Goal: Task Accomplishment & Management: Manage account settings

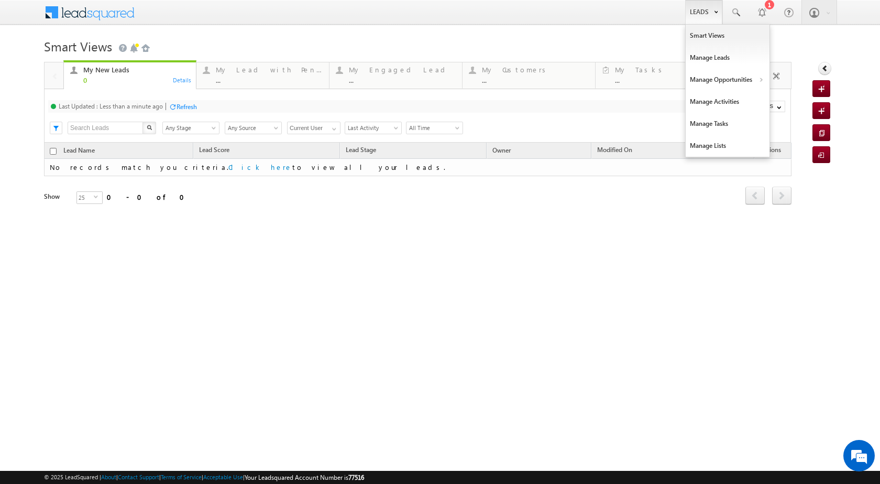
click at [700, 16] on link "Leads" at bounding box center [704, 12] width 37 height 24
click at [753, 80] on link "Manage Opportunities" at bounding box center [728, 80] width 84 height 22
click at [784, 100] on link "Customers Leads" at bounding box center [819, 102] width 96 height 22
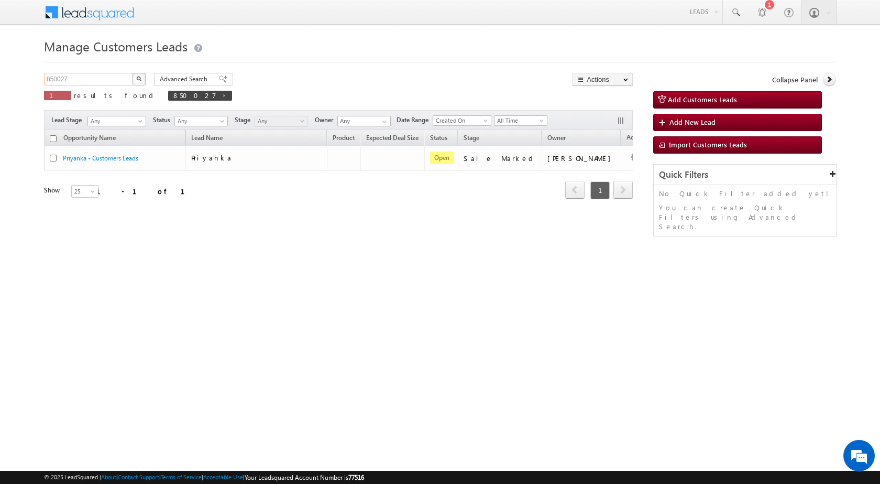
click at [93, 81] on input "850027" at bounding box center [89, 79] width 90 height 13
paste input "38384"
type input "838384"
click at [138, 75] on button "button" at bounding box center [139, 79] width 14 height 13
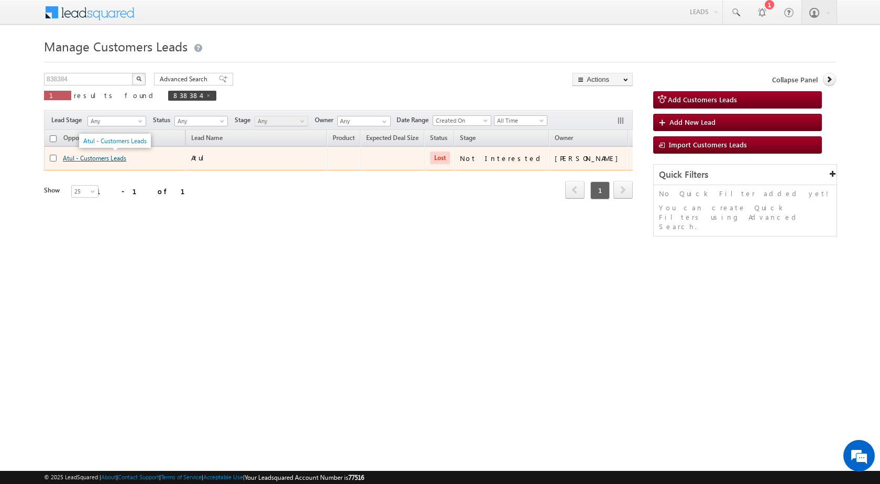
click at [71, 159] on link "Atul - Customers Leads" at bounding box center [94, 158] width 63 height 8
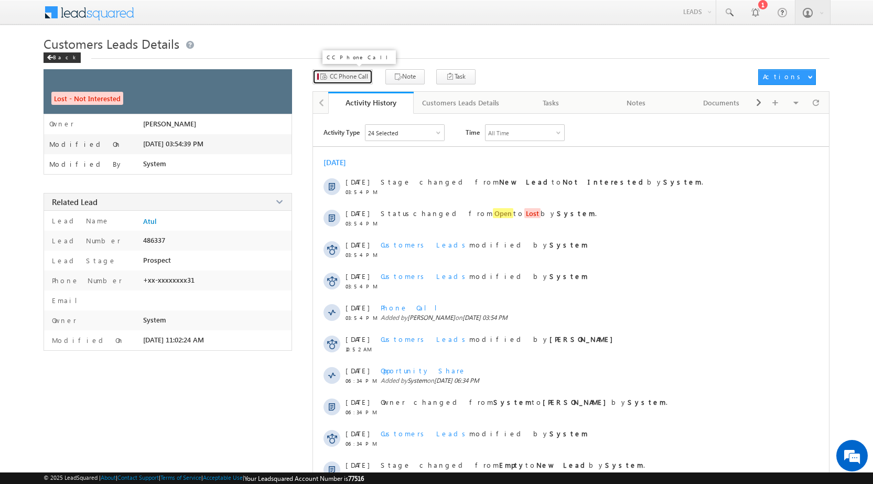
click at [346, 73] on span "CC Phone Call" at bounding box center [349, 76] width 38 height 9
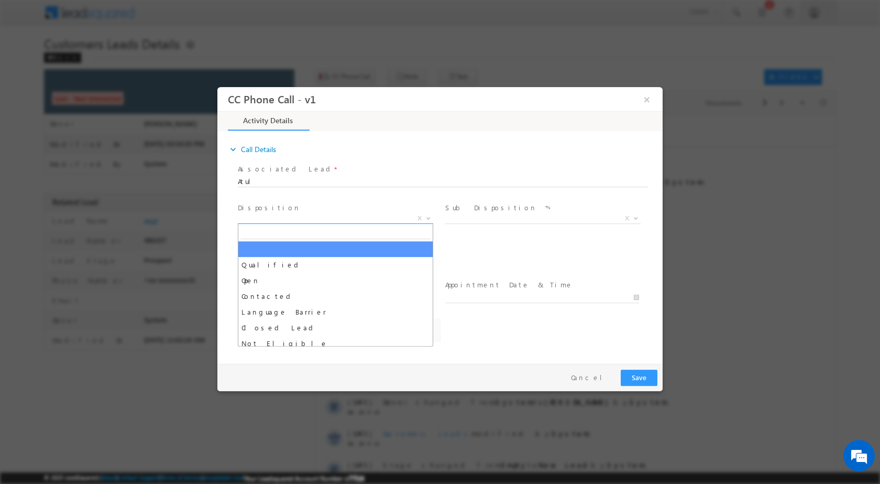
click at [427, 214] on span at bounding box center [427, 218] width 10 height 14
select select "himanshu.singh@sgrlimited.in"
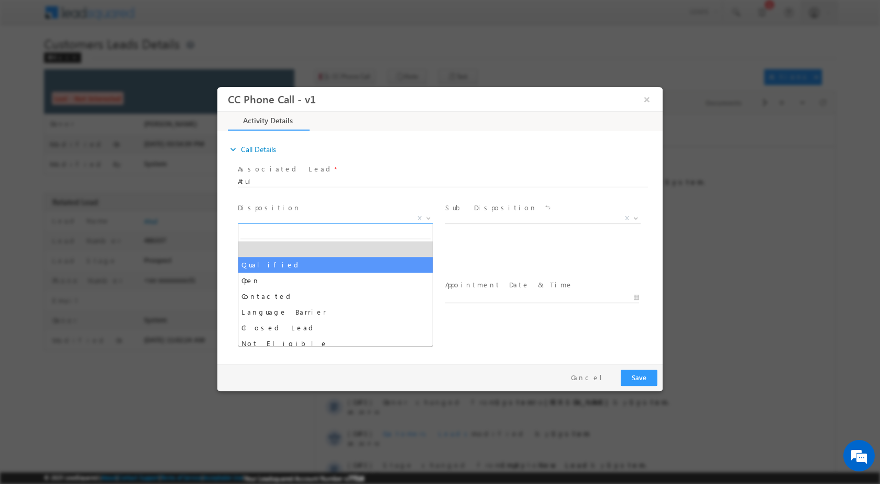
select select "Qualified"
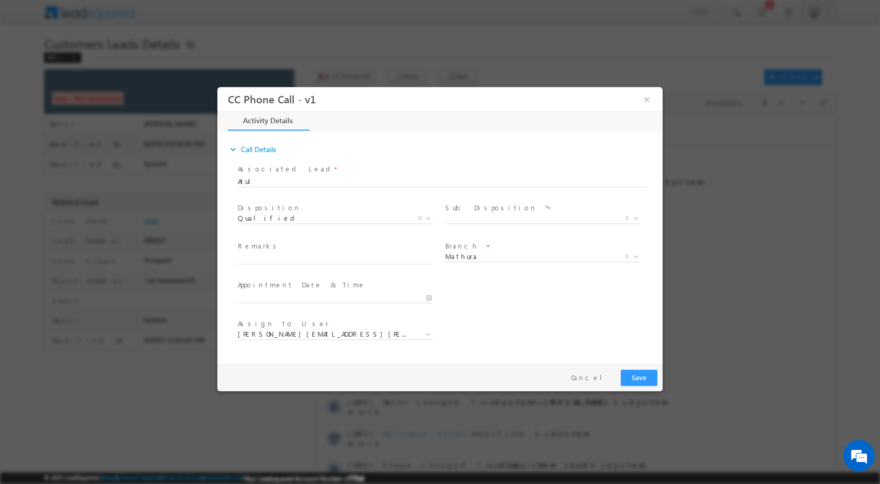
click at [646, 215] on div "Sale Marked X" at bounding box center [546, 219] width 203 height 12
click at [640, 215] on span at bounding box center [635, 218] width 10 height 14
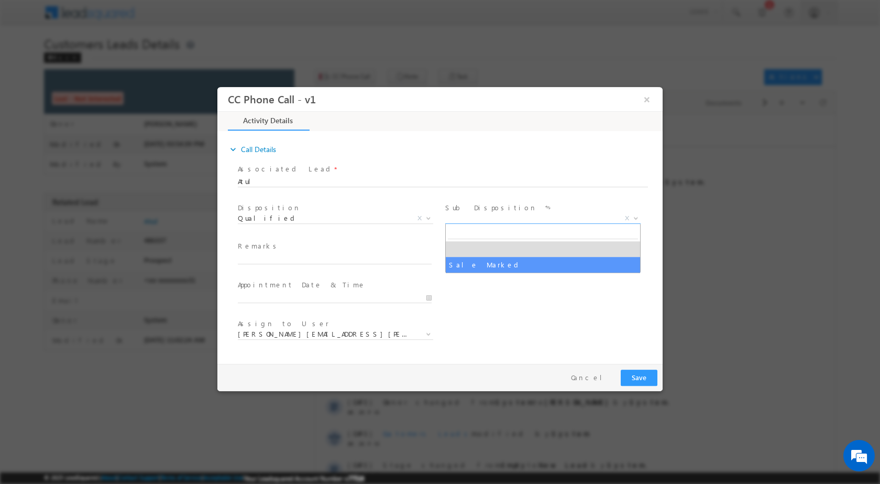
select select "Sale Marked"
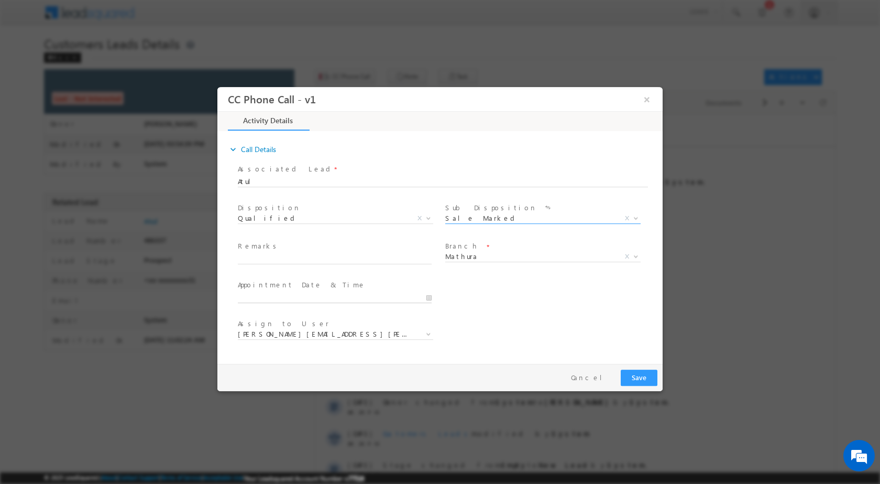
type input "09/09/2025 10:17 AM"
click at [426, 297] on input "09/09/2025 10:17 AM" at bounding box center [335, 297] width 194 height 10
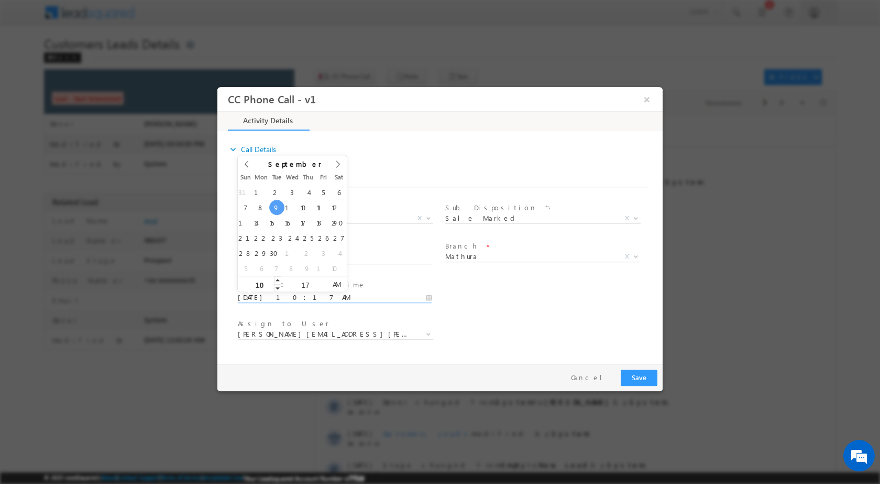
click at [266, 283] on input "10" at bounding box center [259, 284] width 43 height 7
click at [266, 284] on input "10" at bounding box center [259, 284] width 43 height 7
type input "04"
type input "09/09/2025 4:17 AM"
click at [306, 285] on input "17" at bounding box center [305, 284] width 43 height 7
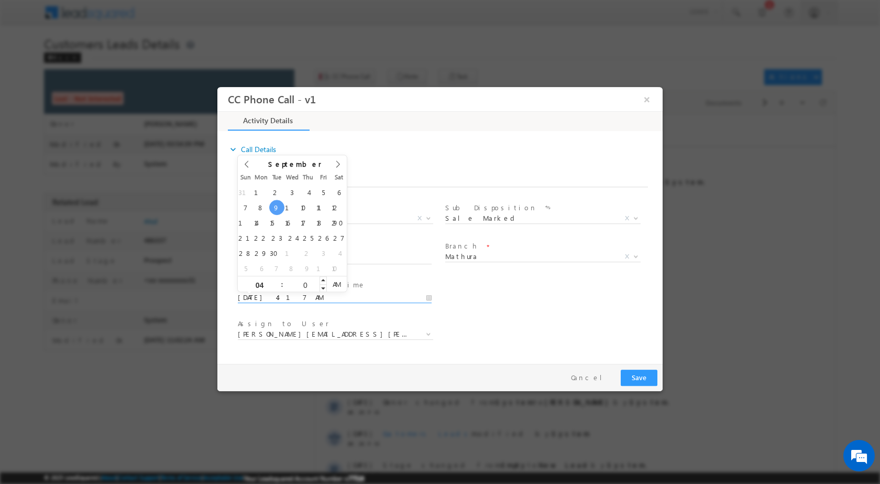
type input "00"
type input "09/09/2025 4:00 PM"
click at [334, 289] on span "PM" at bounding box center [336, 284] width 19 height 16
type input "00"
click at [545, 343] on div "Assign to User * himanshu.singh@sgrlimited.in jeetu.chaudhary@sgrlimited.in kri…" at bounding box center [449, 335] width 427 height 39
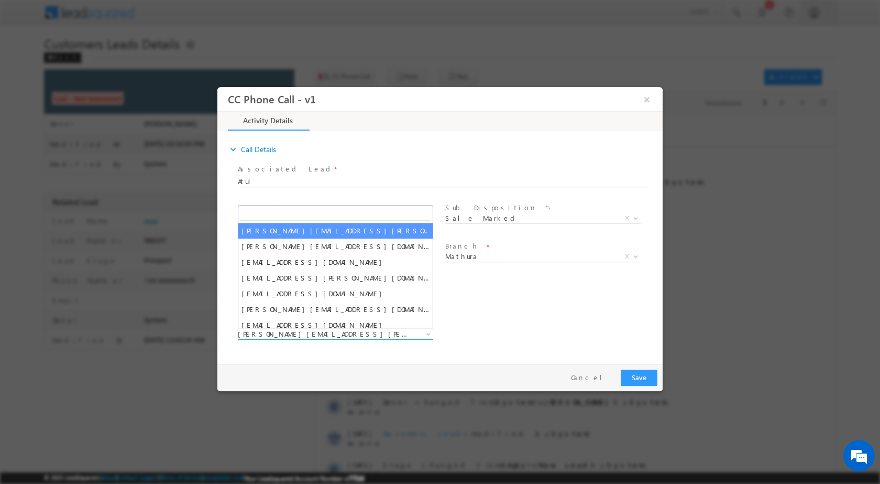
click at [428, 335] on span at bounding box center [427, 334] width 10 height 14
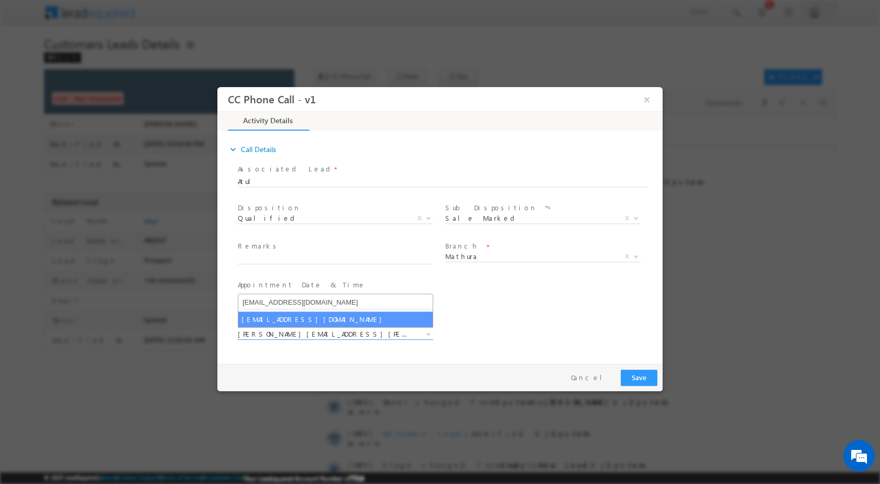
type input "santosh.kumar2@sgrlimited.in"
select select "santosh.kumar2@sgrlimited.in"
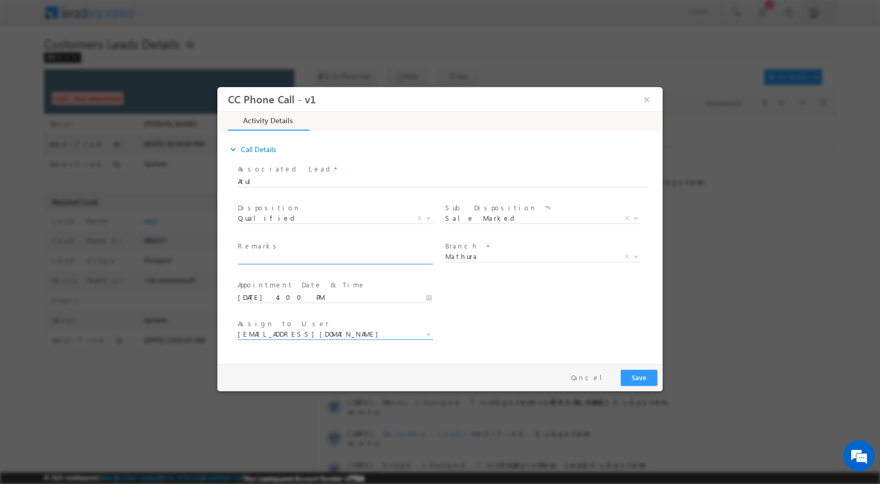
click at [326, 260] on input "text" at bounding box center [335, 258] width 194 height 10
paste input "09/09-Customer name is Solanki Atul Customer age is 38 yrs Loan type is Home Pu…"
type input "09/09-Customer name is Solanki Atul Customer age is 38 yrs Loan type is Home Pu…"
click at [643, 380] on button "Save" at bounding box center [639, 377] width 37 height 16
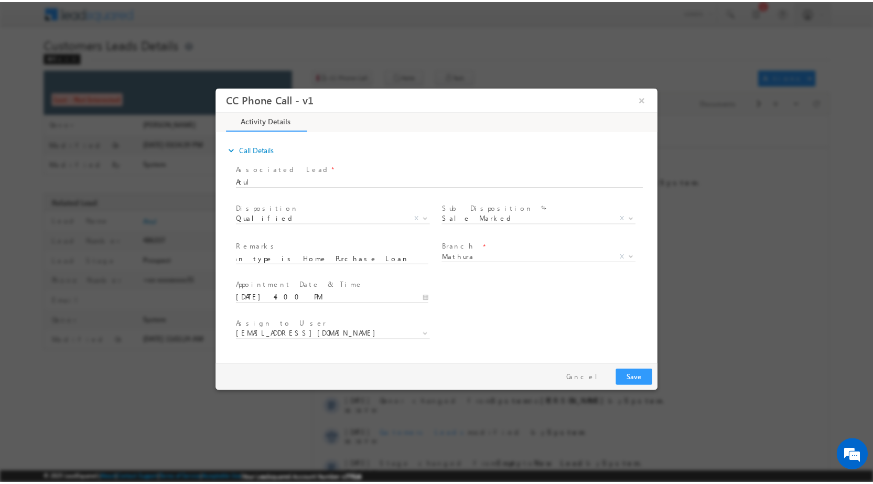
scroll to position [0, 0]
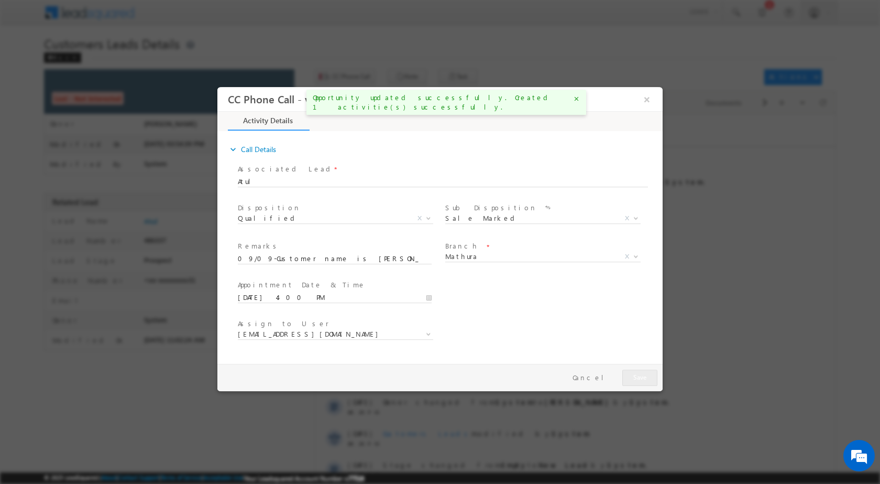
click at [635, 93] on span "×" at bounding box center [636, 98] width 39 height 19
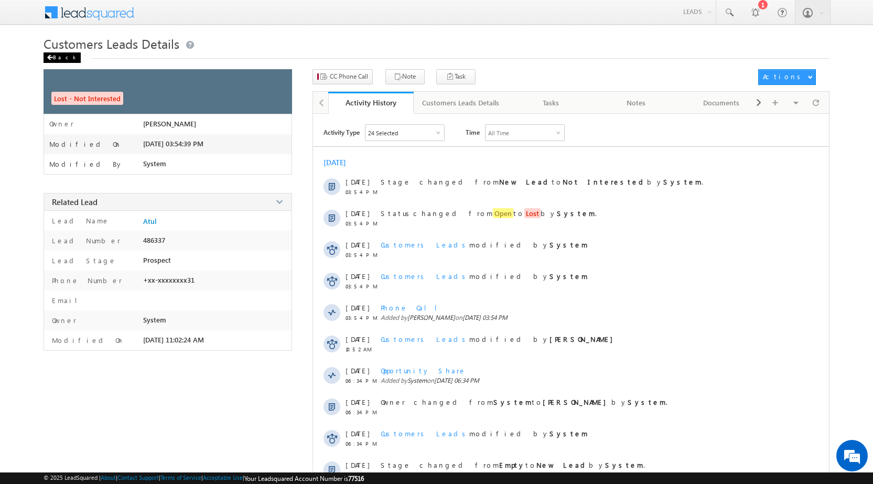
click at [52, 54] on div "Back" at bounding box center [61, 57] width 37 height 10
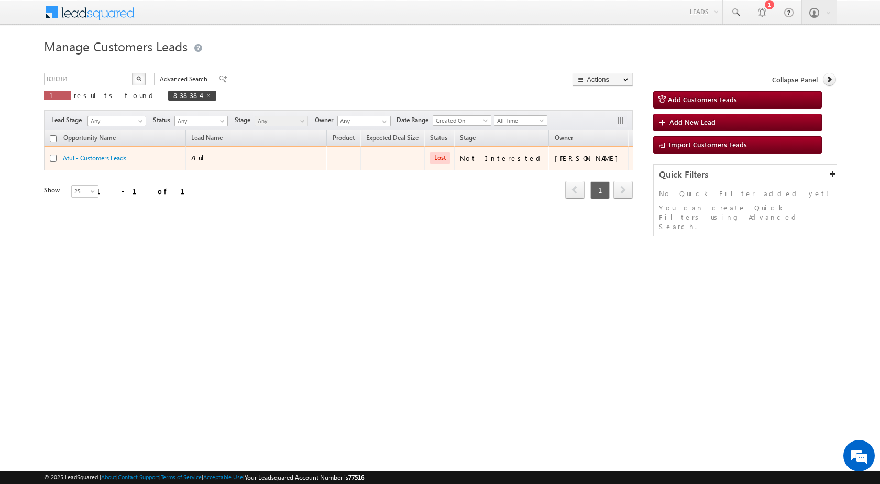
click at [628, 155] on td "Edit Change Owner Change Stage Add Activity Add Task Delete" at bounding box center [649, 158] width 43 height 24
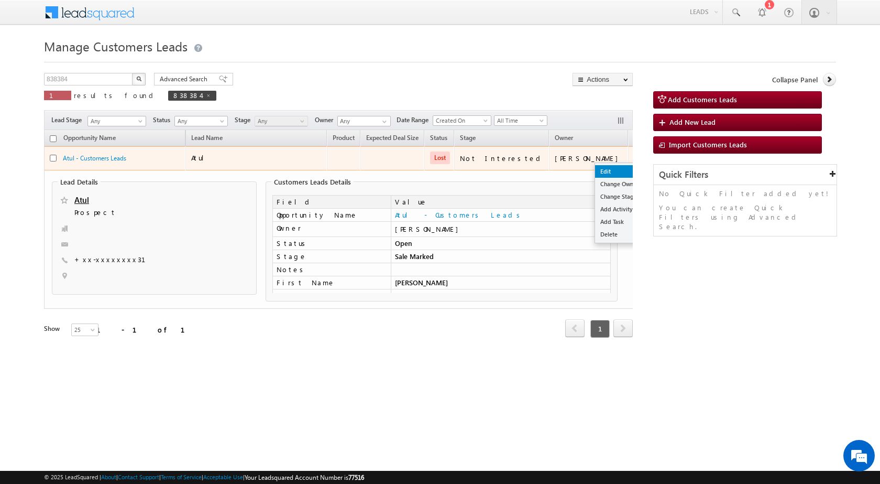
click at [595, 166] on link "Edit" at bounding box center [621, 171] width 52 height 13
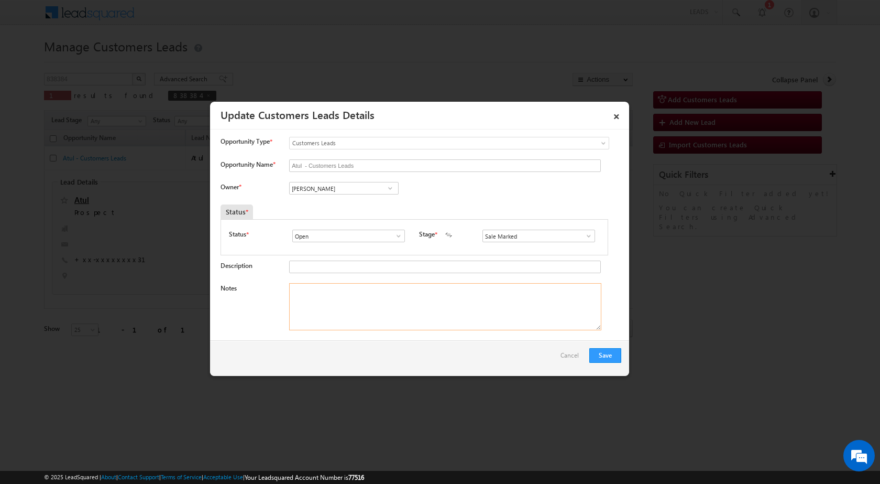
click at [407, 294] on textarea "Notes" at bounding box center [445, 306] width 312 height 47
paste textarea "09/09-Customer name is [PERSON_NAME] Customer age is [DEMOGRAPHIC_DATA] yrs Loa…"
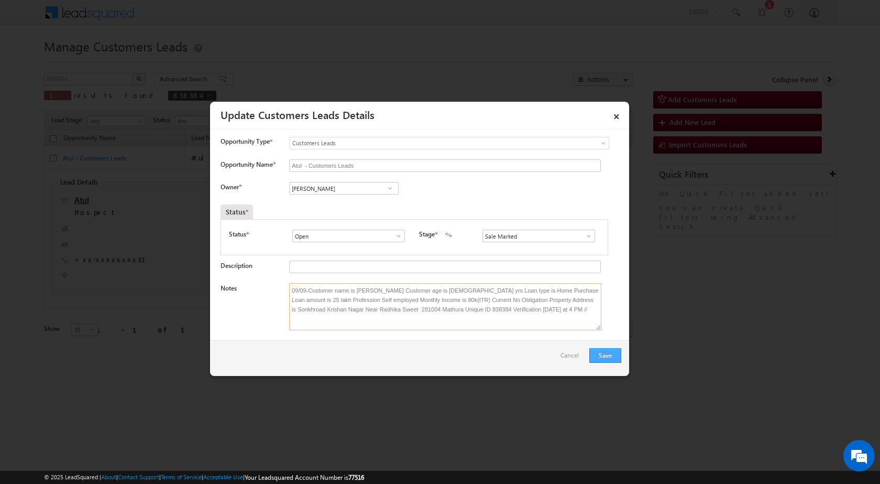
type textarea "09/09-Customer name is [PERSON_NAME] Customer age is [DEMOGRAPHIC_DATA] yrs Loa…"
click at [602, 357] on button "Save" at bounding box center [606, 355] width 32 height 15
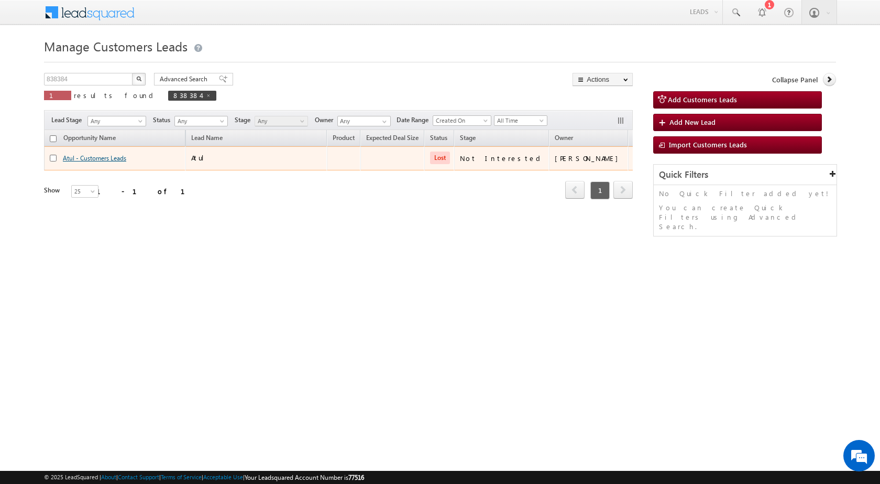
click at [96, 159] on link "Atul - Customers Leads" at bounding box center [94, 158] width 63 height 8
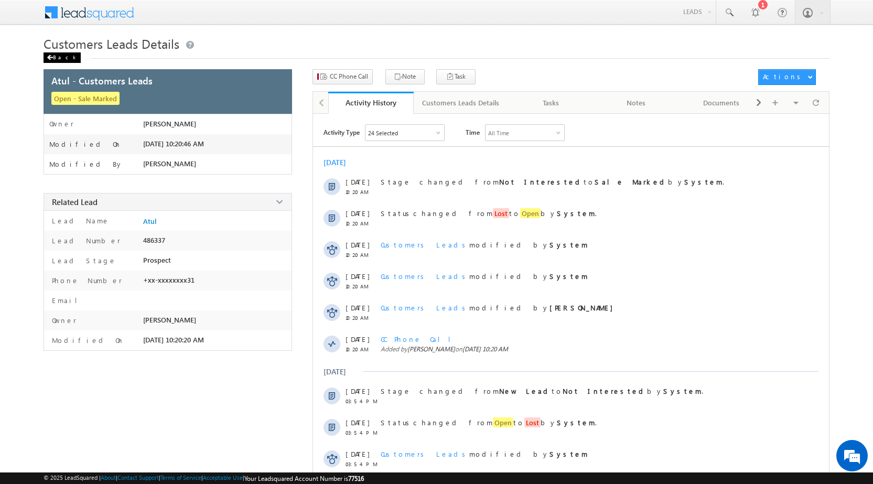
click at [50, 56] on span at bounding box center [50, 57] width 6 height 5
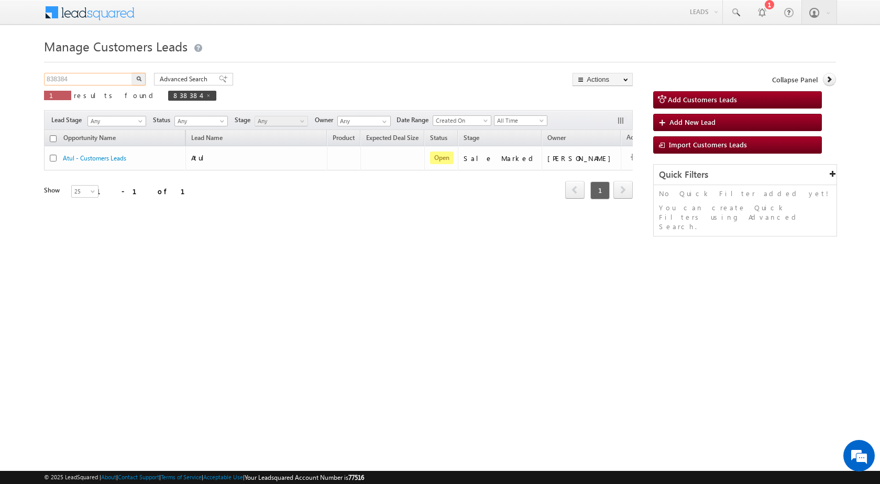
click at [67, 82] on input "838384" at bounding box center [89, 79] width 90 height 13
paste input "45053"
type input "845053"
click at [145, 76] on button "button" at bounding box center [139, 79] width 14 height 13
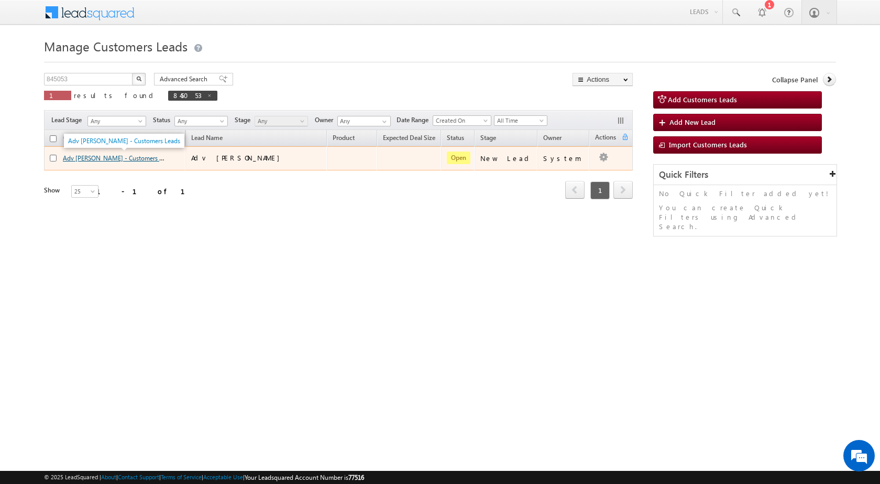
click at [123, 159] on link "Adv [PERSON_NAME] - Customers Leads" at bounding box center [119, 157] width 112 height 9
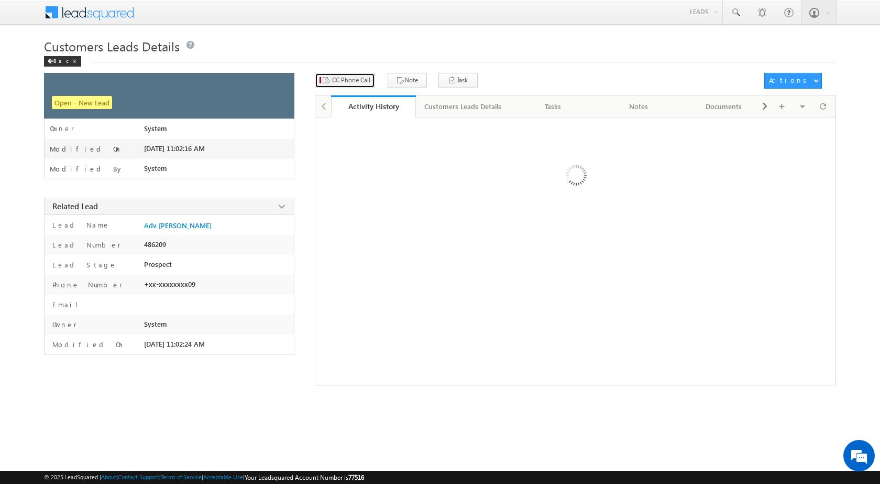
click at [358, 80] on span "CC Phone Call" at bounding box center [351, 79] width 38 height 9
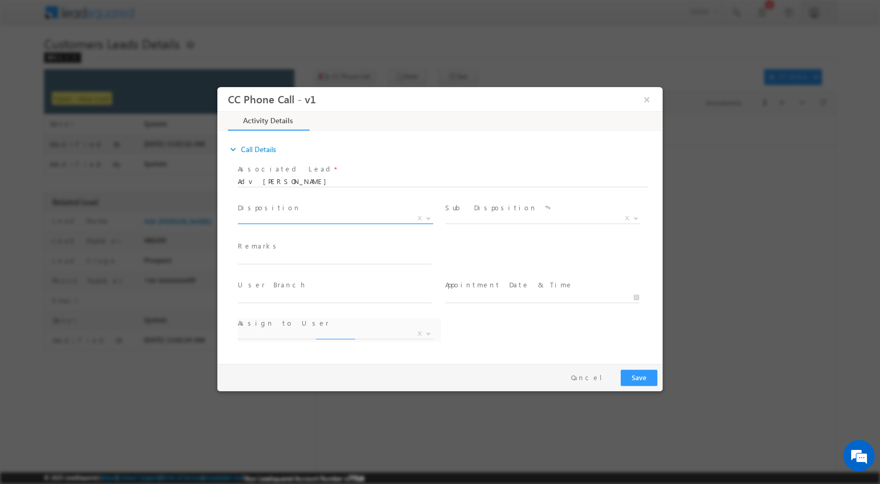
click at [421, 217] on span "X" at bounding box center [420, 217] width 4 height 9
select select "Rose.Shyse+sgrl@leadsquared.com"
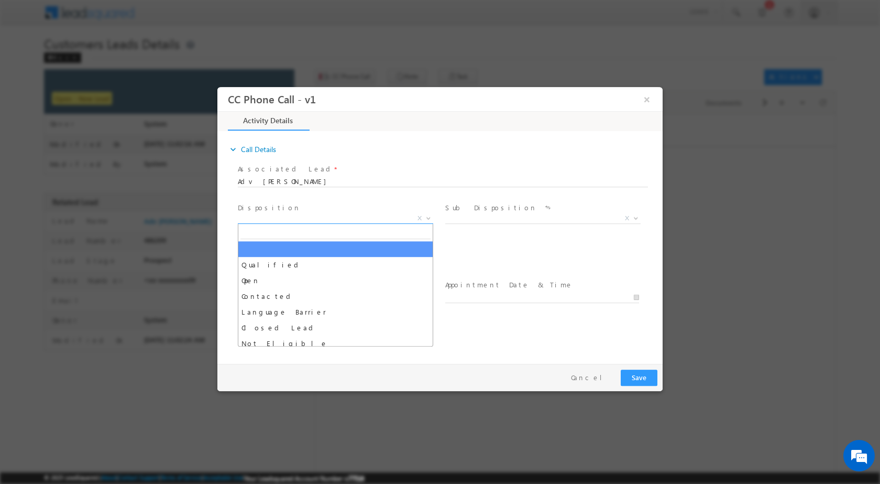
click at [429, 220] on span at bounding box center [427, 218] width 10 height 14
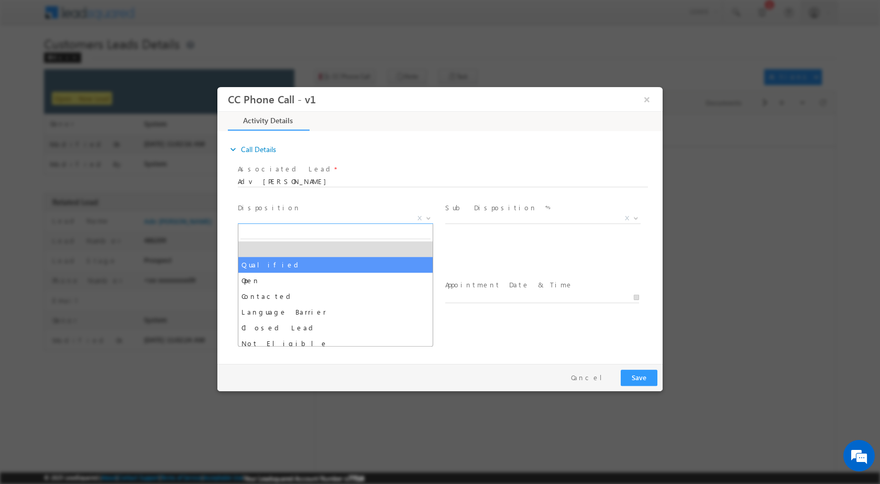
drag, startPoint x: 313, startPoint y: 260, endPoint x: 458, endPoint y: 248, distance: 144.6
select select "Qualified"
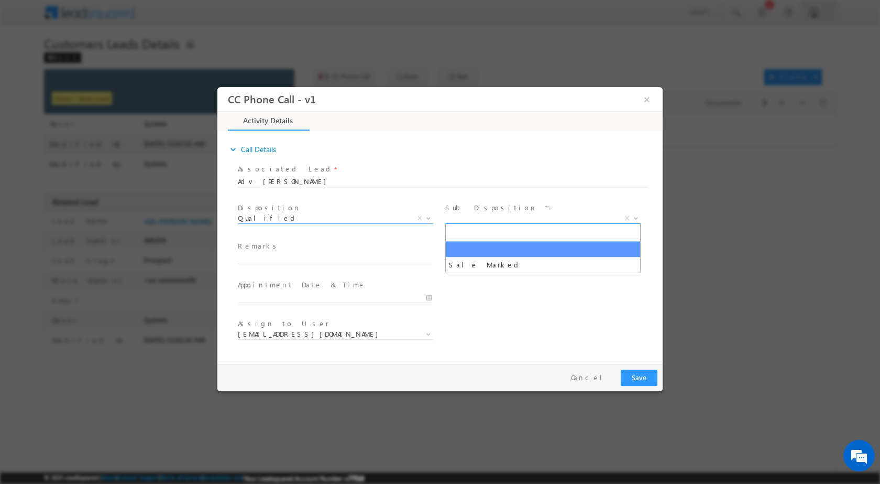
click at [633, 219] on span at bounding box center [635, 218] width 10 height 14
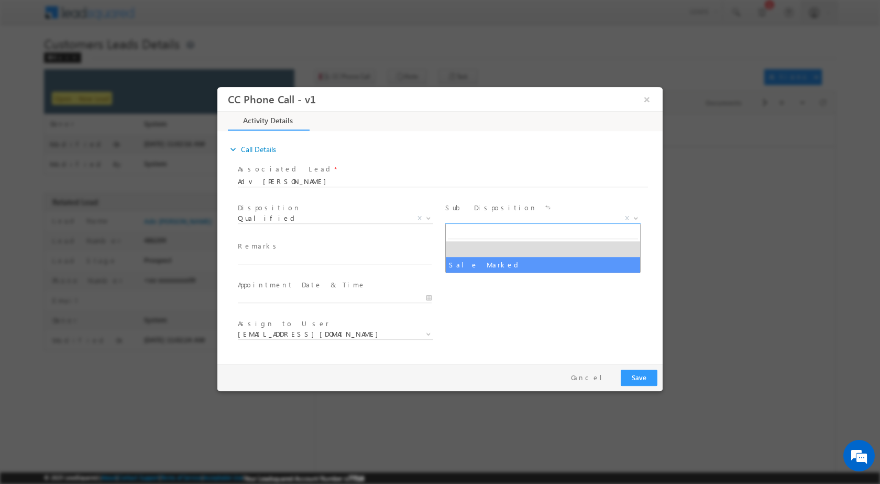
drag, startPoint x: 482, startPoint y: 263, endPoint x: 615, endPoint y: 262, distance: 133.1
select select "Sale Marked"
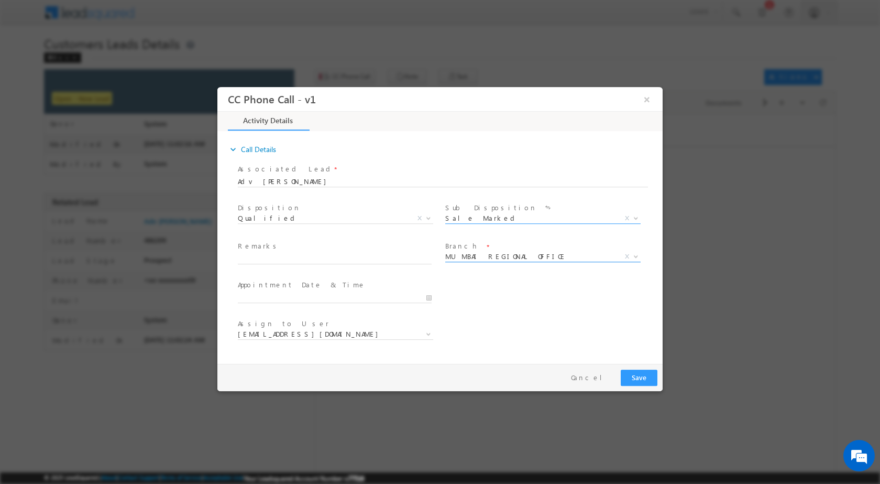
click at [639, 254] on b at bounding box center [636, 256] width 6 height 4
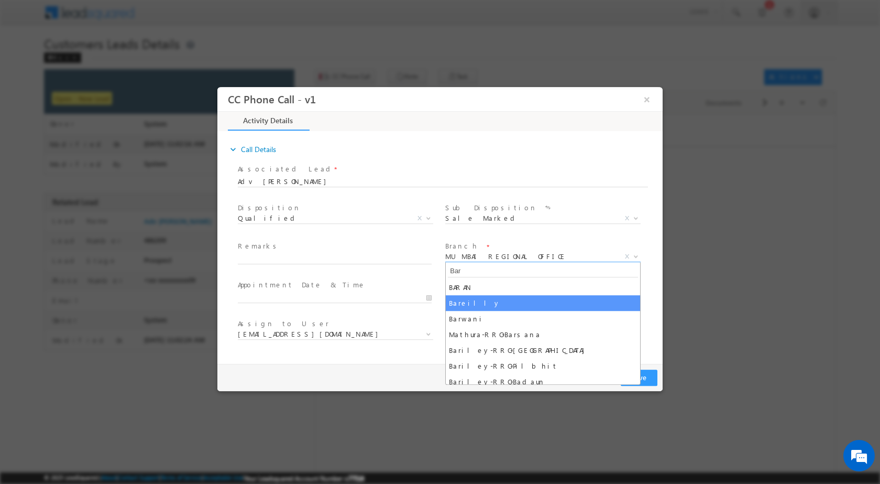
type input "Bar"
select select "Bareilly"
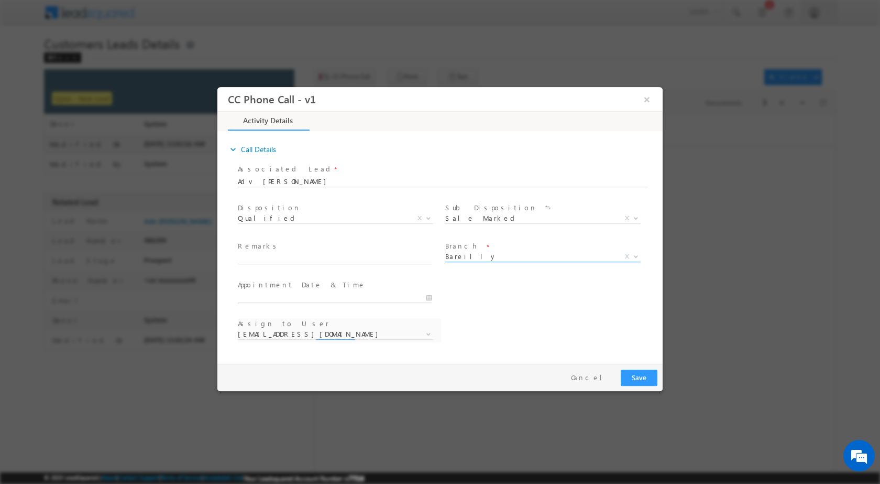
type input "09/09/2025 10:33 AM"
click at [424, 293] on input "09/09/2025 10:33 AM" at bounding box center [335, 297] width 194 height 10
select select "abhishek.sharma3@sgrlimited.in"
type input "03"
type input "09/09/2025 3:33 AM"
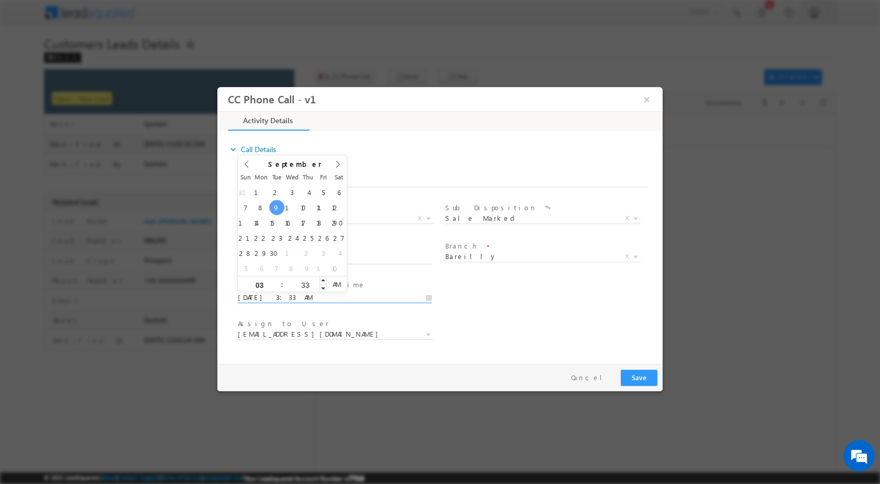
click at [312, 283] on input "33" at bounding box center [305, 284] width 43 height 7
type input "00"
type input "09/09/2025 3:00 PM"
click at [330, 285] on span "PM" at bounding box center [336, 284] width 19 height 16
click at [582, 314] on div "User Branch * Appointment Date & Time * 09/09/2025 3:00 PM" at bounding box center [449, 296] width 427 height 39
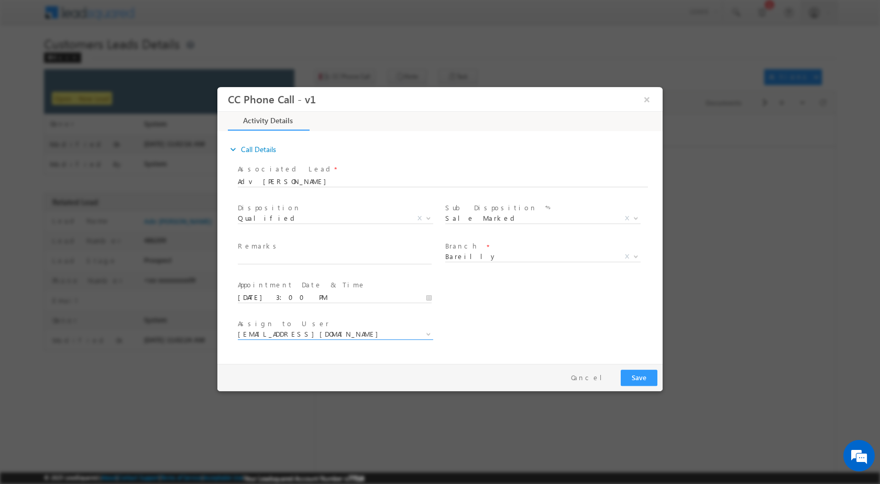
click at [433, 333] on span at bounding box center [427, 334] width 10 height 14
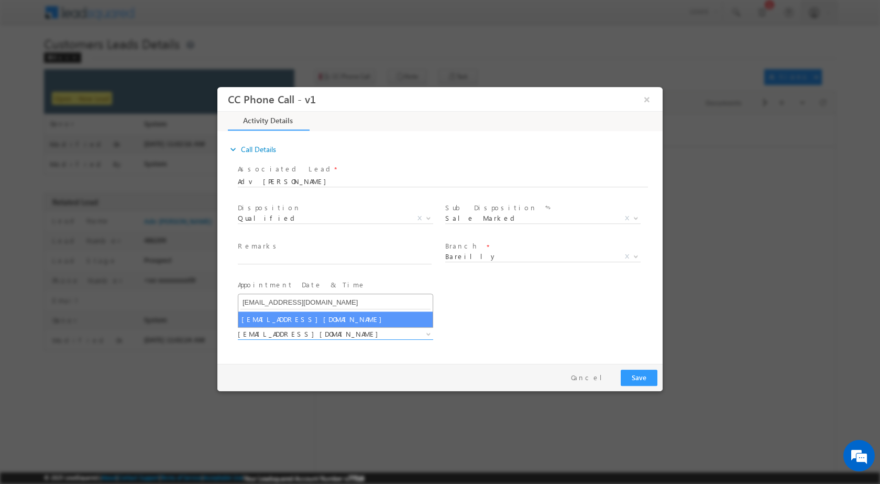
type input "abhishek.yadav1@sgrlimited.in"
select select "abhishek.yadav1@sgrlimited.in"
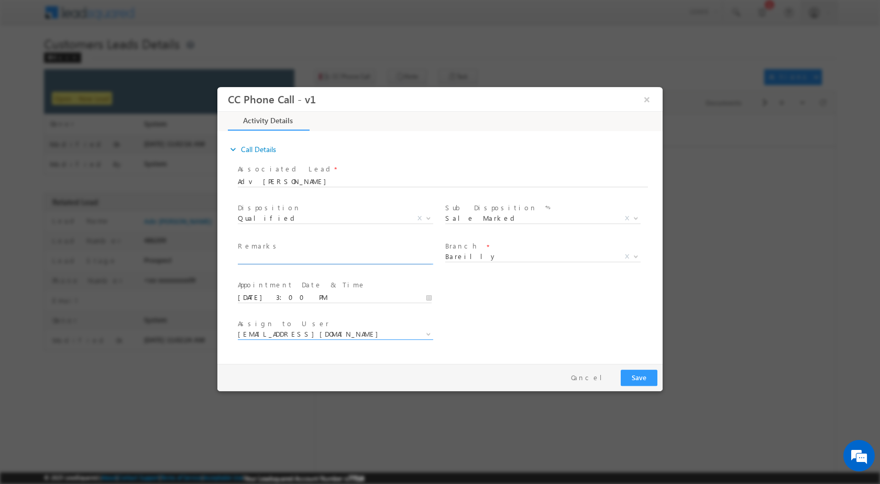
click at [243, 254] on input "text" at bounding box center [335, 258] width 194 height 10
paste input "09/09-Customer name is Shailendra Customer age is 30 yrs Loan type is Balance t…"
type input "09/09-Customer name is Shailendra Customer age is 30 yrs Loan type is Balance t…"
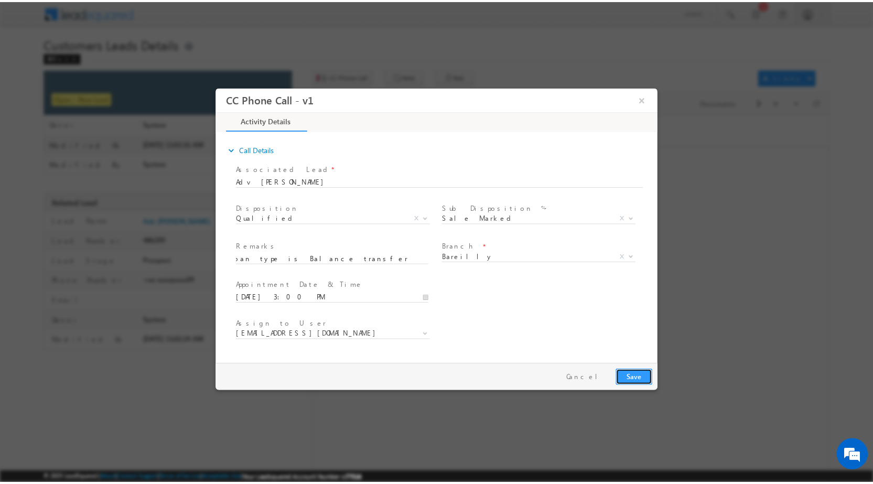
scroll to position [0, 0]
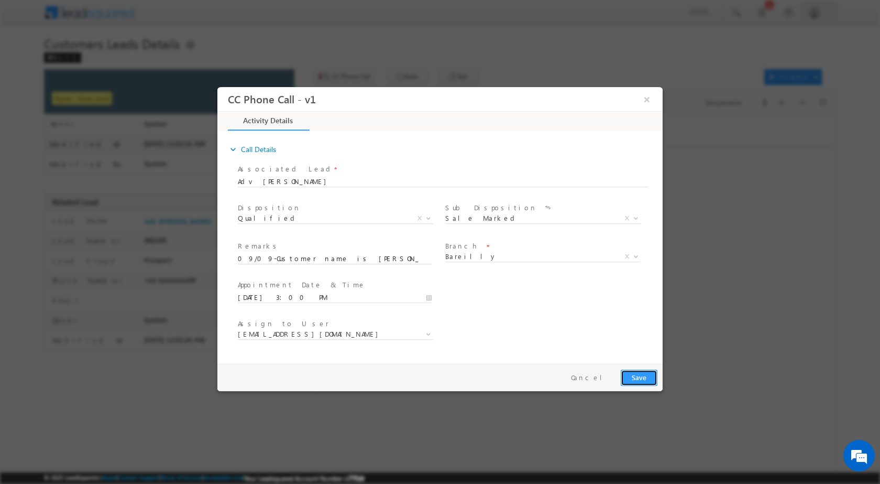
click at [640, 375] on button "Save" at bounding box center [639, 377] width 37 height 16
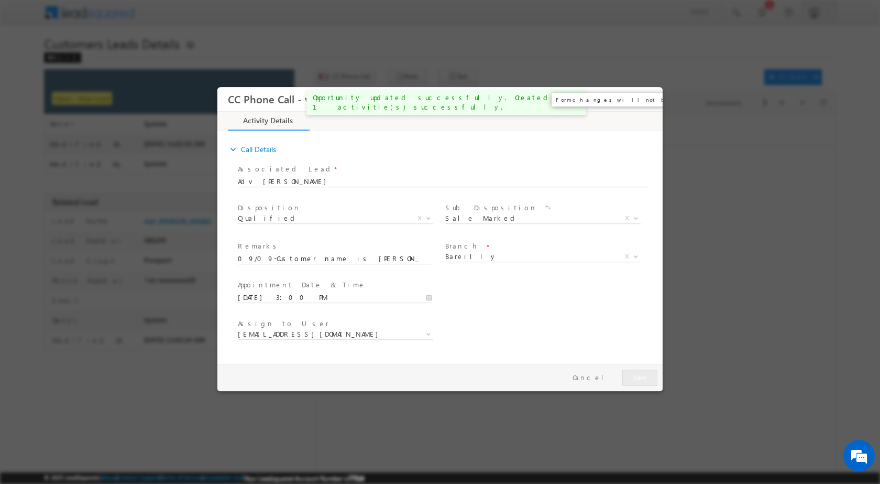
click at [644, 106] on button "×" at bounding box center [647, 98] width 18 height 19
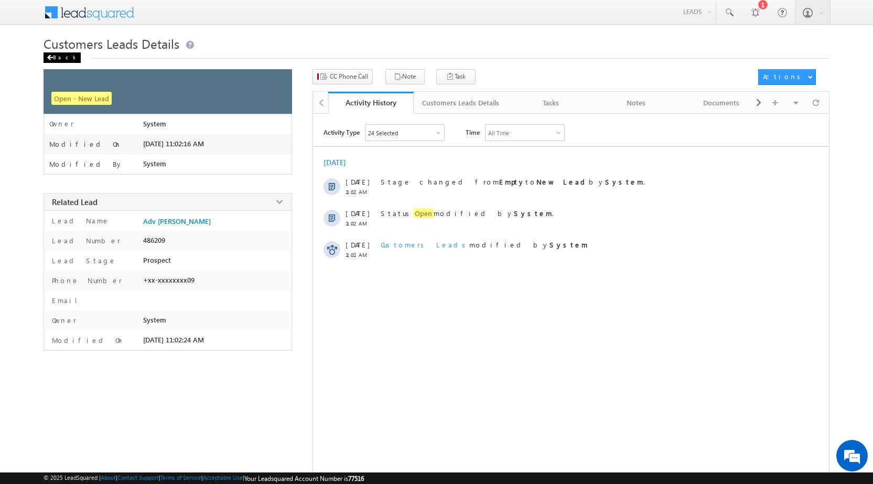
click at [63, 55] on div "Back" at bounding box center [61, 57] width 37 height 10
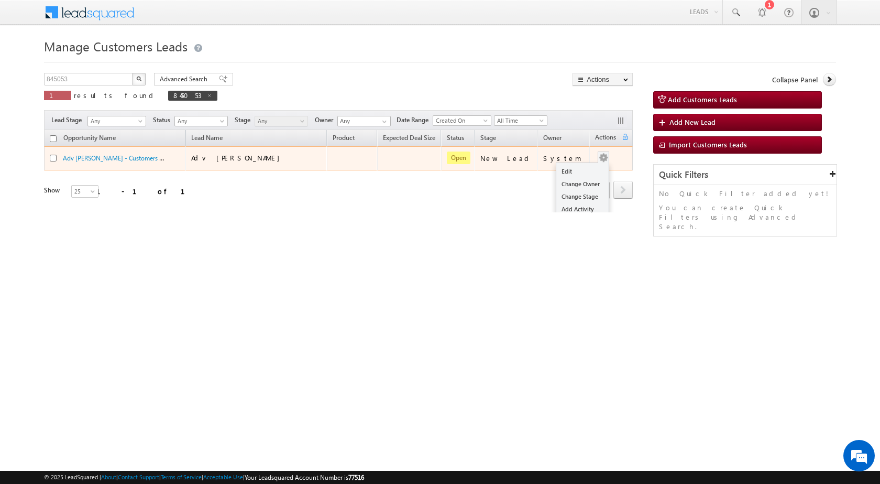
click at [605, 158] on button "button" at bounding box center [604, 158] width 10 height 10
click at [557, 168] on link "Edit" at bounding box center [583, 171] width 52 height 13
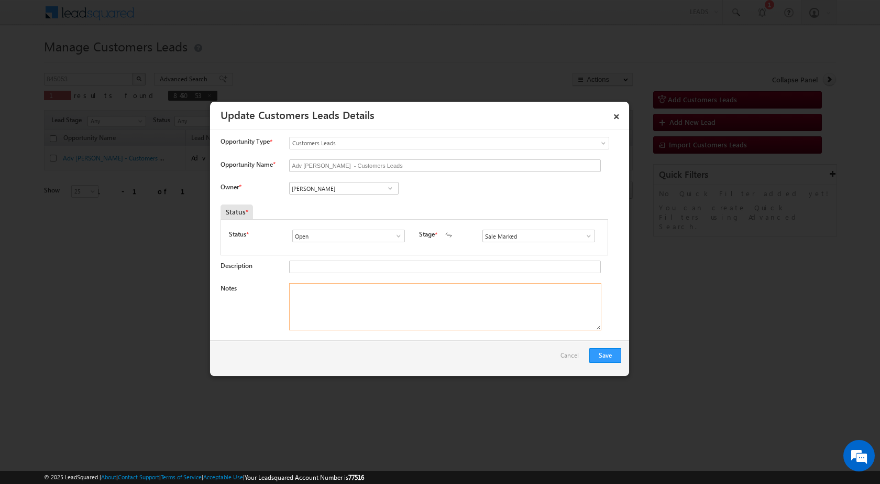
click at [381, 311] on textarea "Notes" at bounding box center [445, 306] width 312 height 47
paste textarea "09/09-Customer name is [PERSON_NAME] Customer age is [DEMOGRAPHIC_DATA] yrs Loa…"
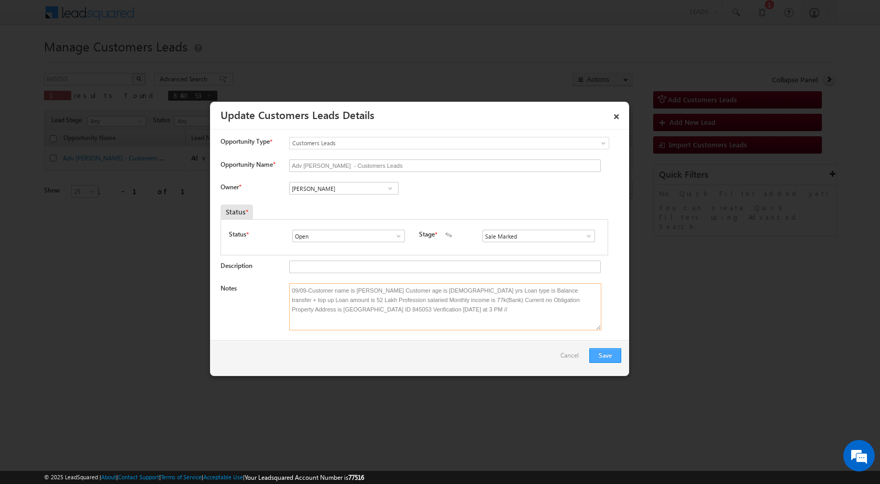
type textarea "09/09-Customer name is [PERSON_NAME] Customer age is [DEMOGRAPHIC_DATA] yrs Loa…"
click at [602, 352] on button "Save" at bounding box center [606, 355] width 32 height 15
